Goal: Book appointment/travel/reservation

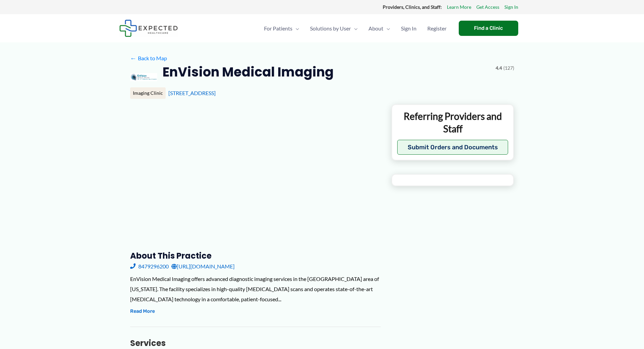
click at [230, 267] on link "[URL][DOMAIN_NAME]" at bounding box center [202, 266] width 63 height 10
type input "**********"
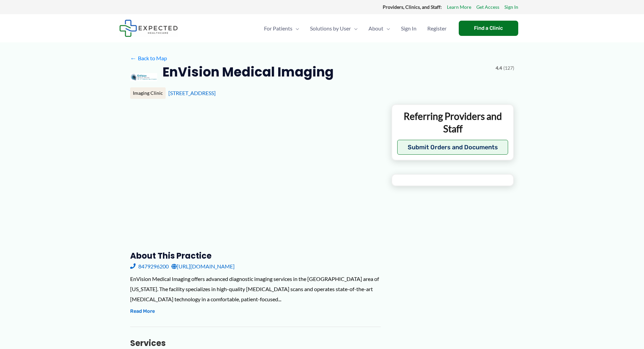
type input "**********"
